Goal: Navigation & Orientation: Find specific page/section

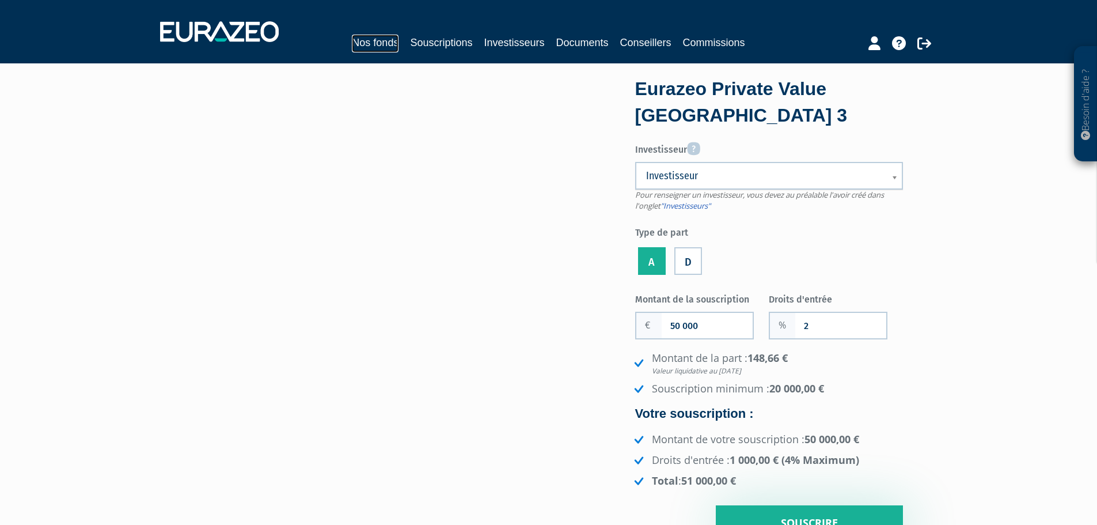
click at [366, 39] on link "Nos fonds" at bounding box center [375, 44] width 47 height 18
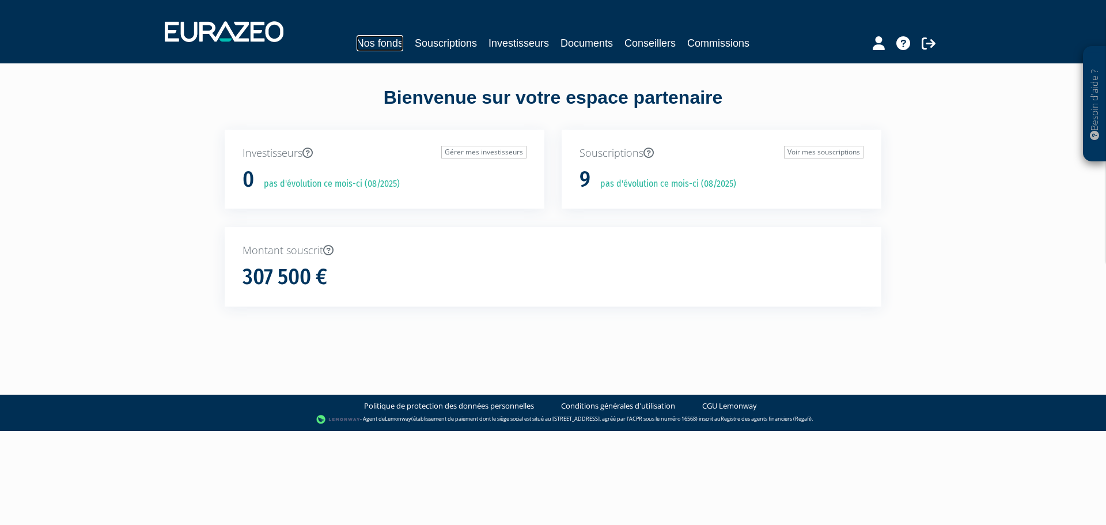
click at [385, 44] on link "Nos fonds" at bounding box center [379, 43] width 47 height 16
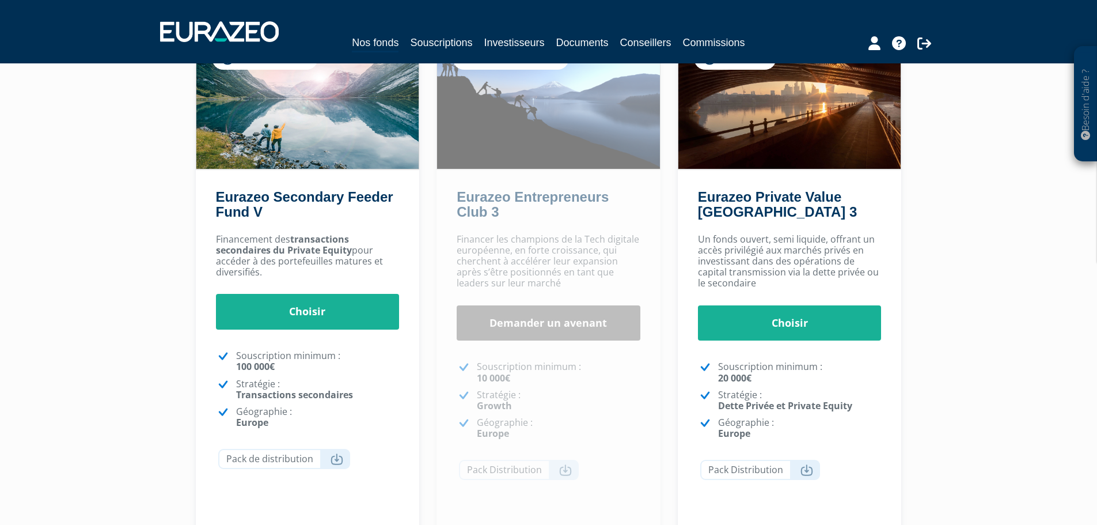
scroll to position [264, 0]
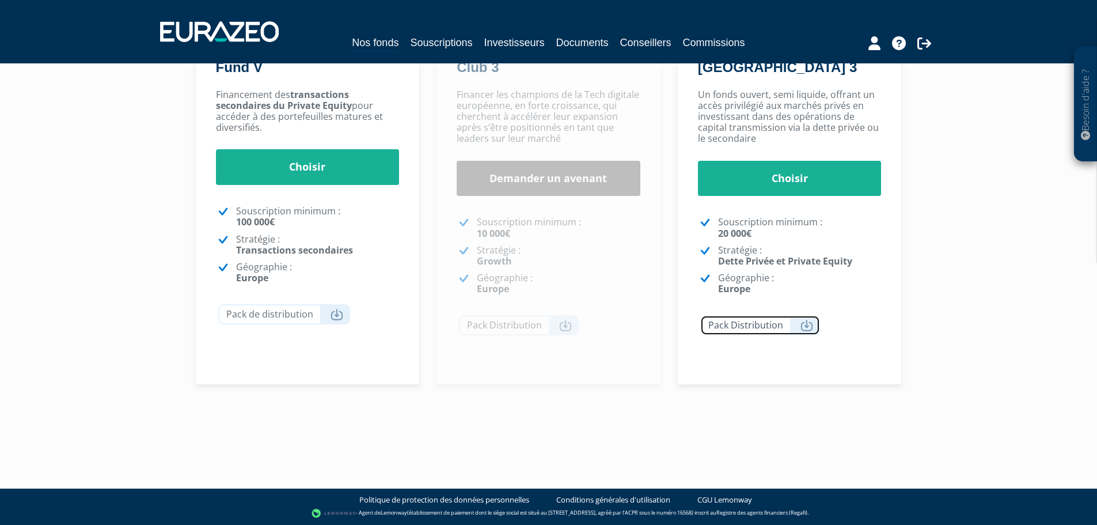
click at [765, 327] on link "Pack Distribution" at bounding box center [760, 325] width 120 height 20
